Goal: Information Seeking & Learning: Learn about a topic

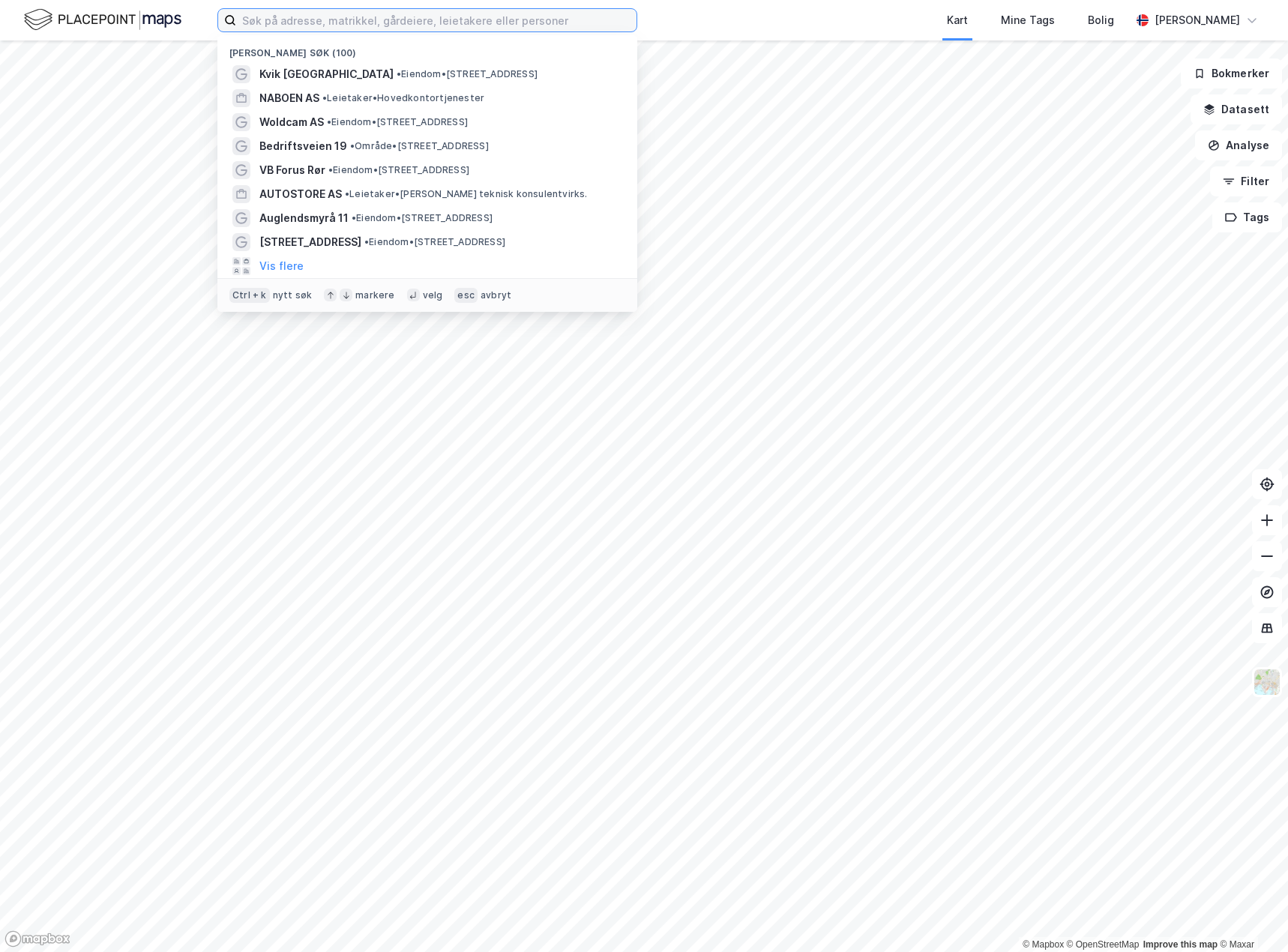
click at [291, 24] on input at bounding box center [436, 20] width 401 height 23
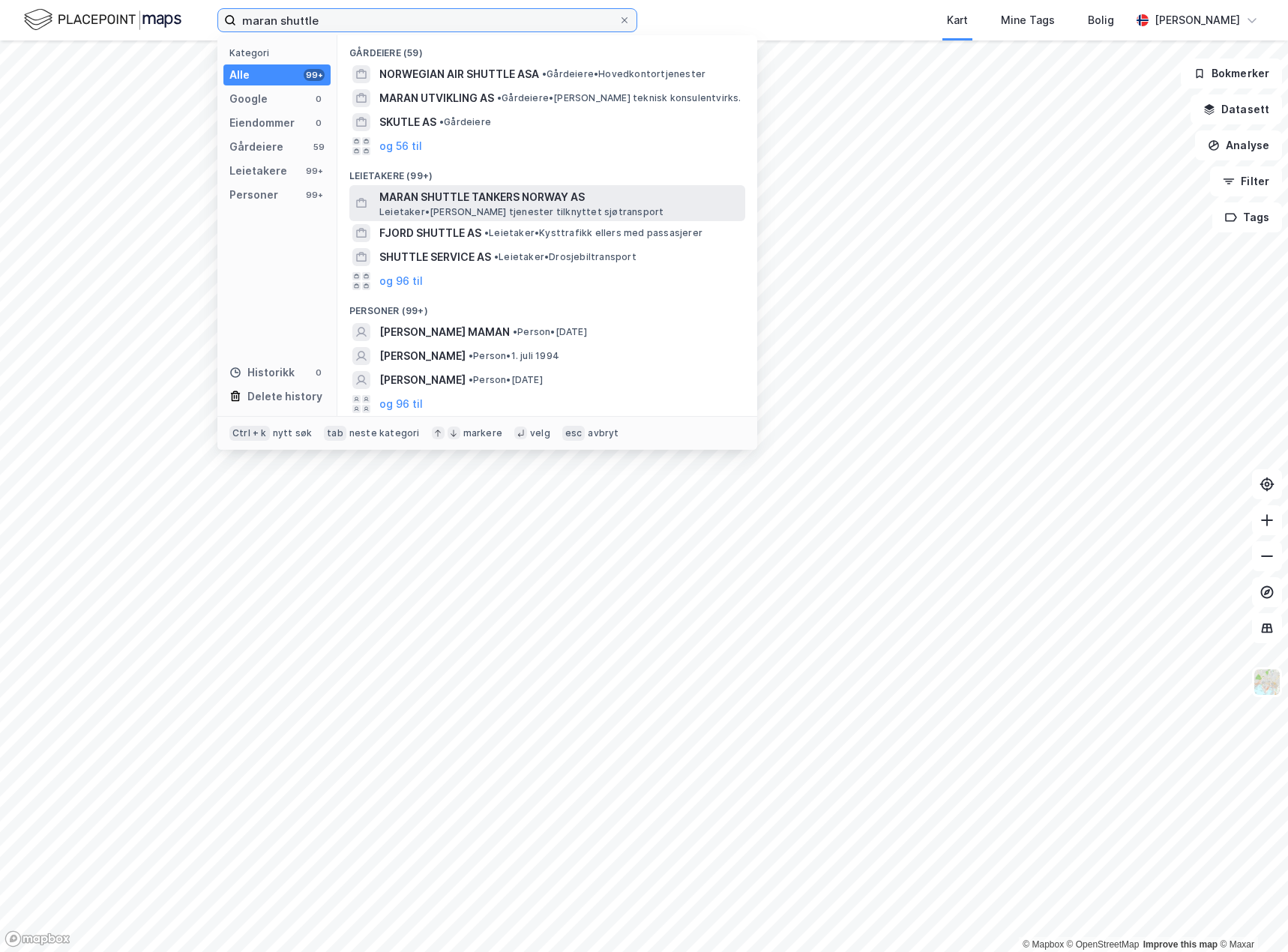
type input "maran shuttle"
click at [444, 204] on span "MARAN SHUTTLE TANKERS NORWAY AS" at bounding box center [560, 197] width 360 height 18
